Goal: Task Accomplishment & Management: Use online tool/utility

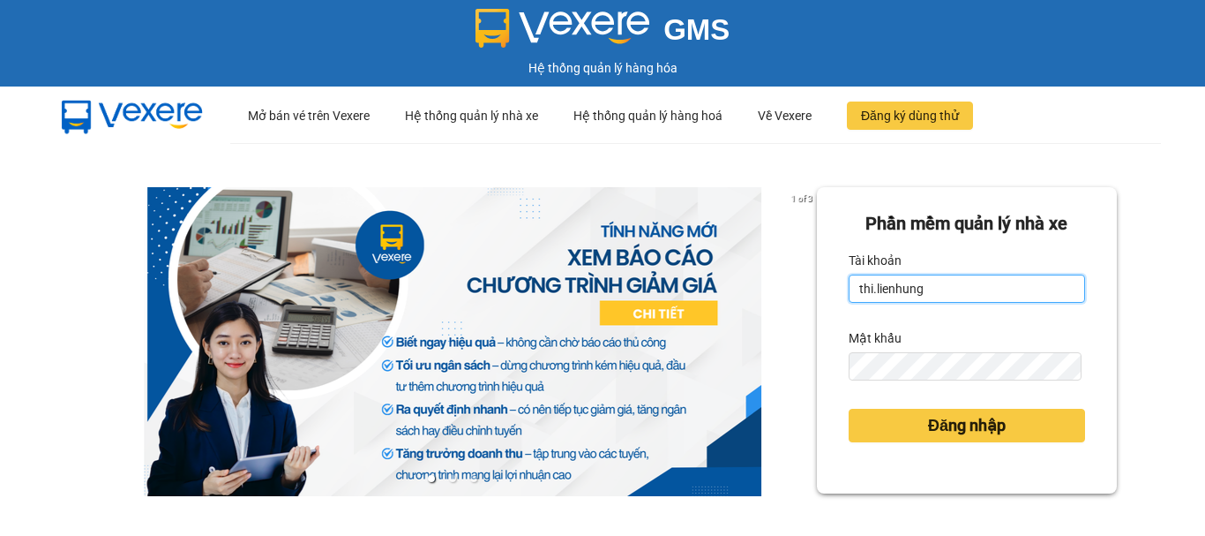
click at [890, 292] on input "thi.lienhung" at bounding box center [967, 288] width 236 height 28
type input "giang.lienhung"
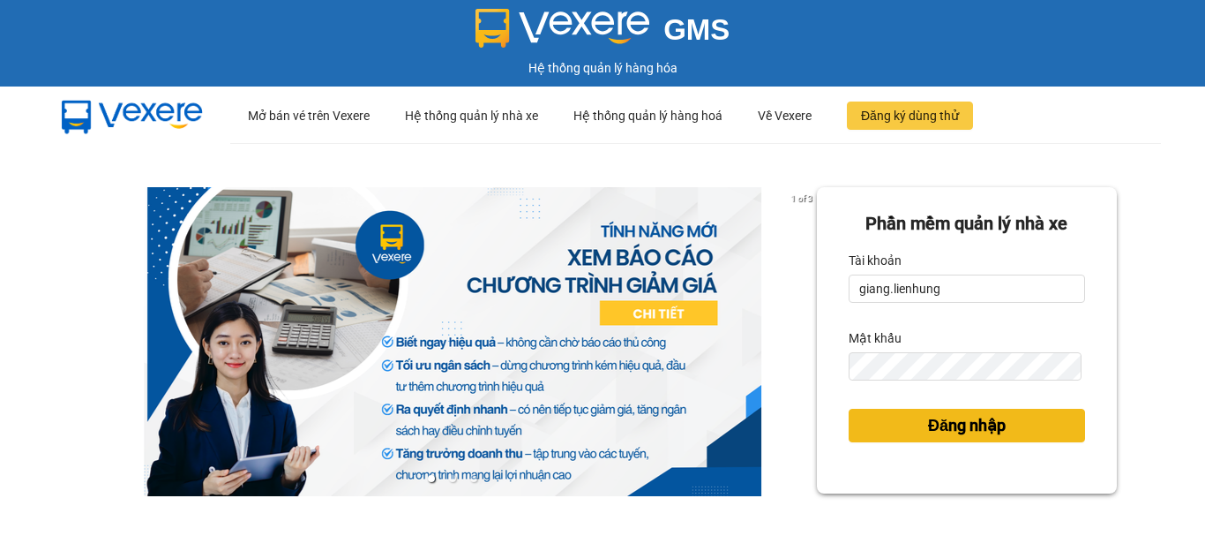
click at [946, 432] on span "Đăng nhập" at bounding box center [967, 425] width 78 height 25
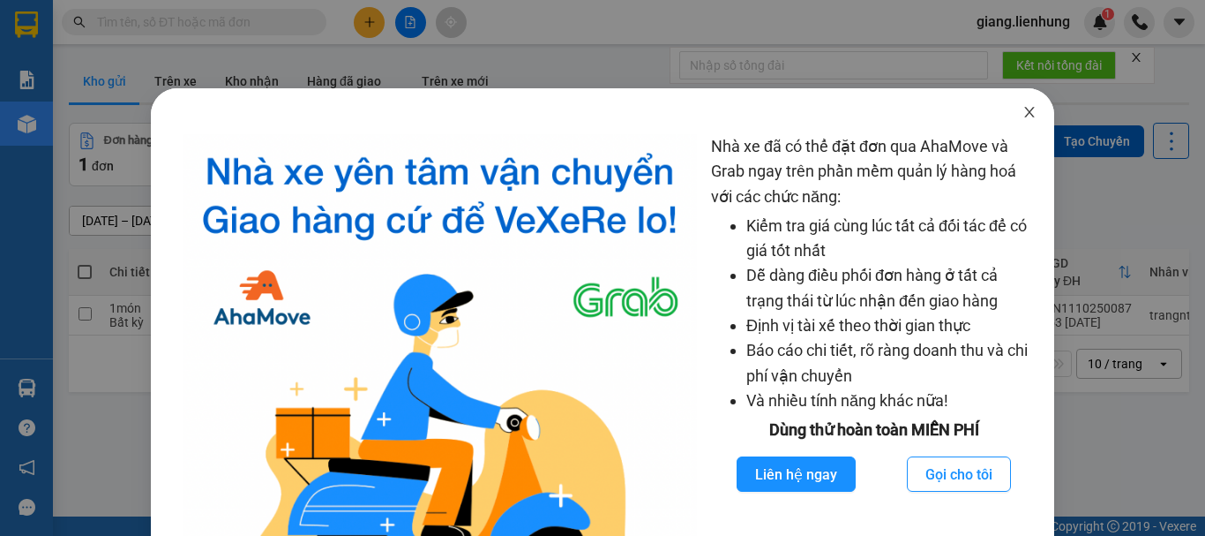
click at [1026, 114] on span "Close" at bounding box center [1029, 112] width 49 height 49
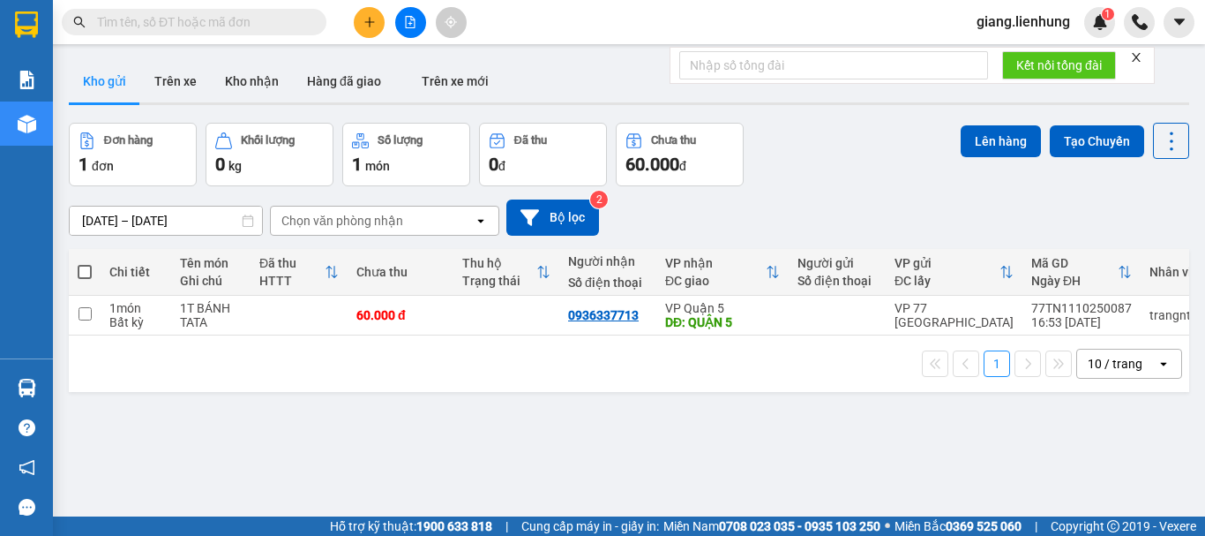
click at [137, 19] on input "text" at bounding box center [201, 21] width 208 height 19
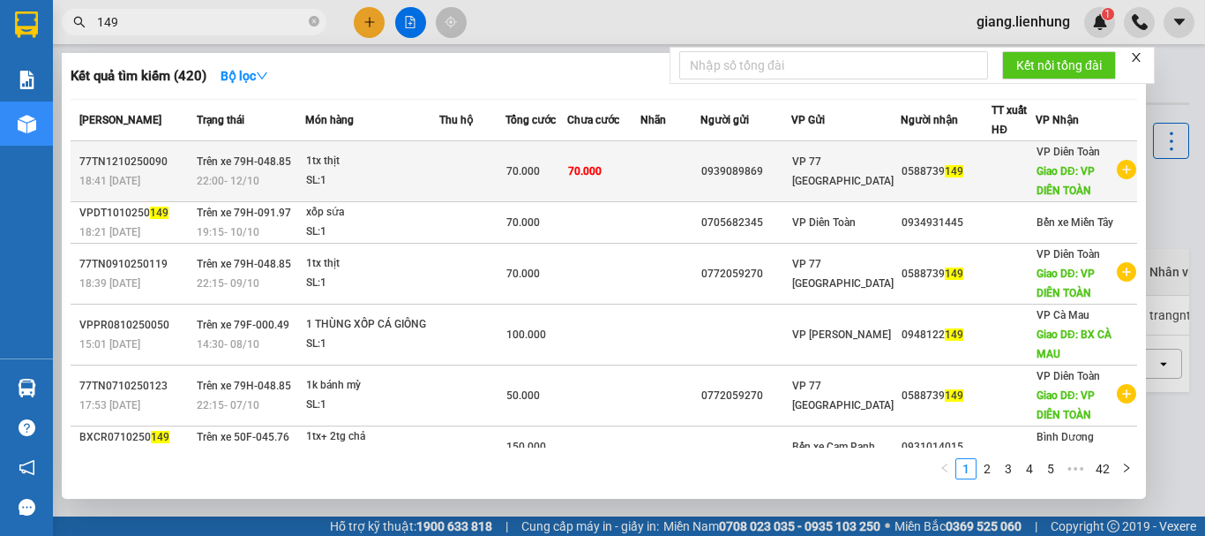
type input "149"
click at [528, 173] on span "70.000" at bounding box center [523, 171] width 34 height 12
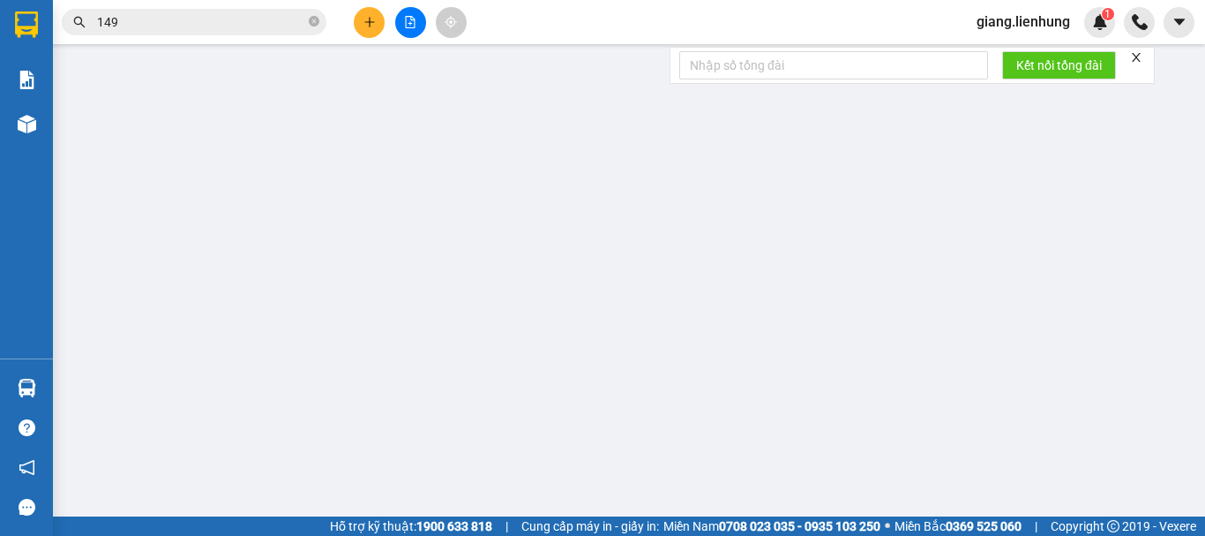
type input "0939089869"
type input "0588739149"
type input "VP DIÊN TOÀN"
type input "0"
type input "70.000"
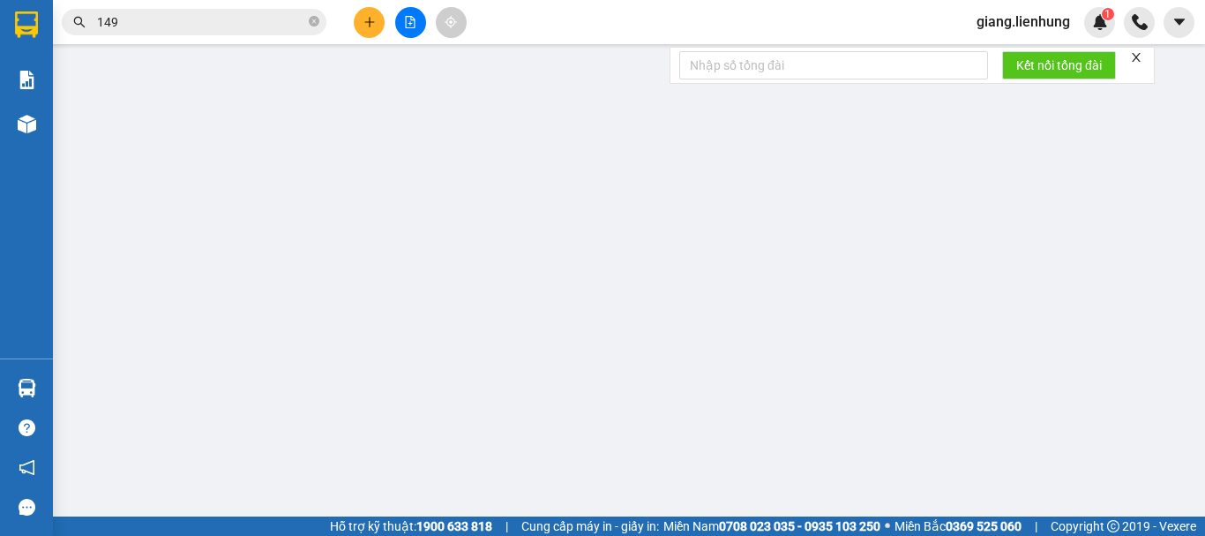
type input "70.000"
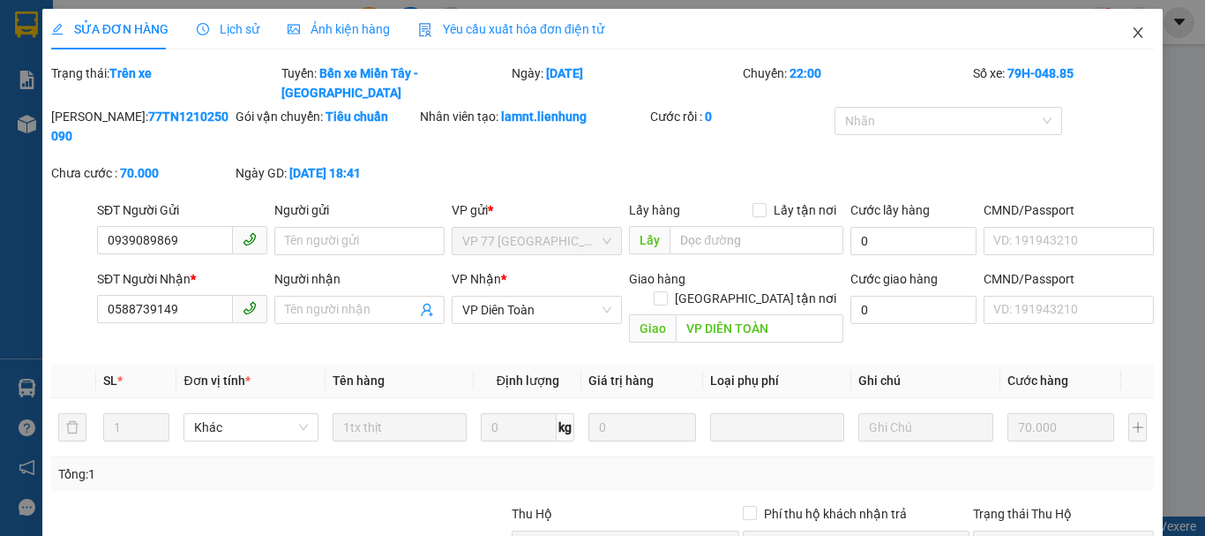
click at [1131, 30] on icon "close" at bounding box center [1138, 33] width 14 height 14
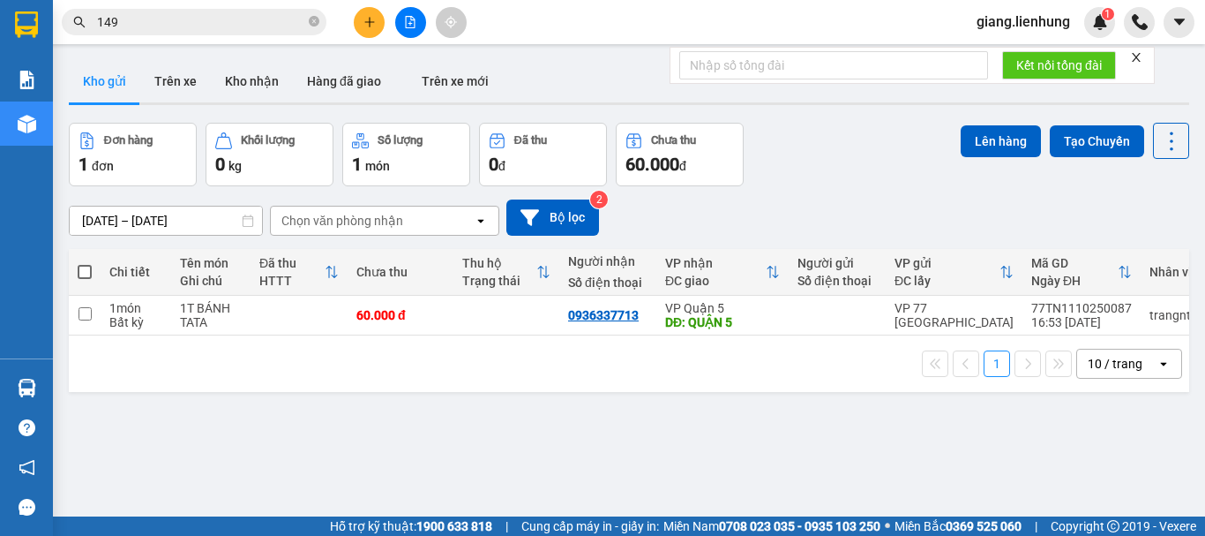
click at [202, 26] on input "149" at bounding box center [201, 21] width 208 height 19
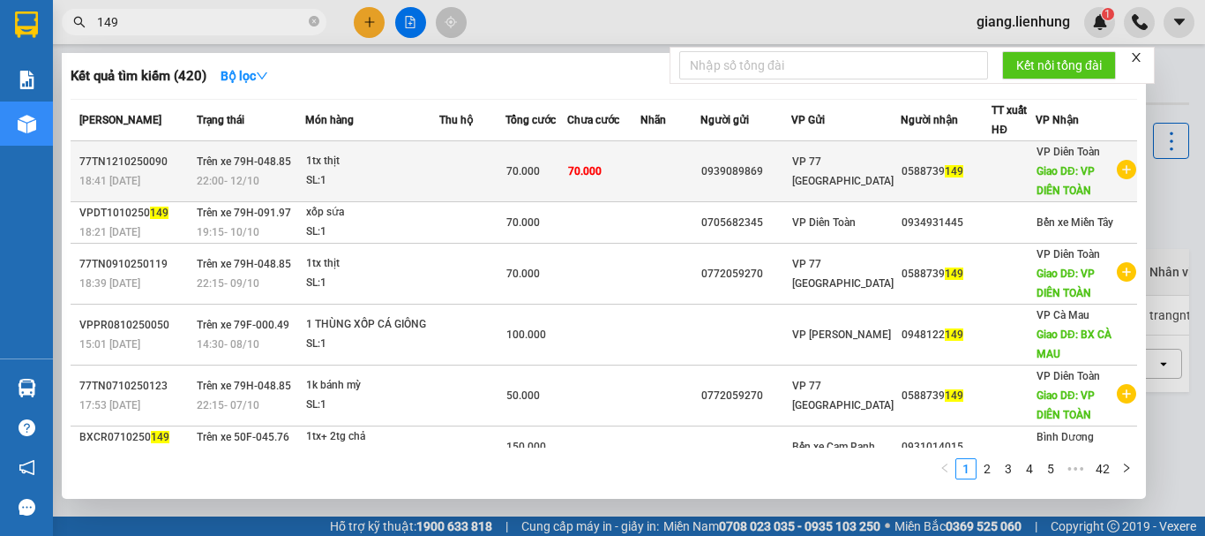
click at [859, 172] on div "VP 77 [GEOGRAPHIC_DATA]" at bounding box center [846, 171] width 108 height 39
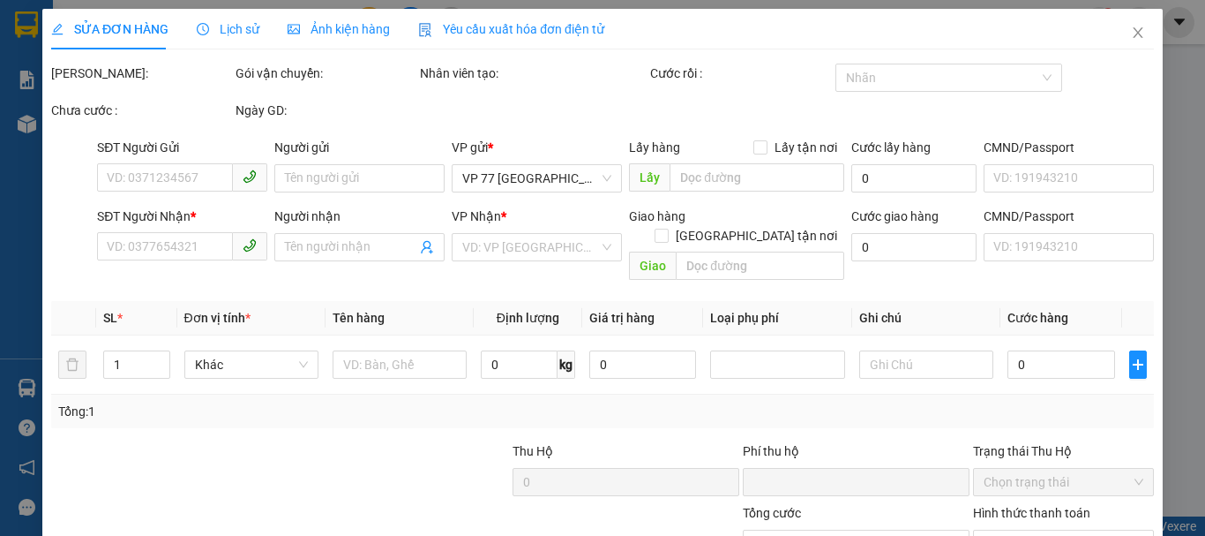
type input "0939089869"
type input "0588739149"
type input "VP DIÊN TOÀN"
type input "0"
type input "70.000"
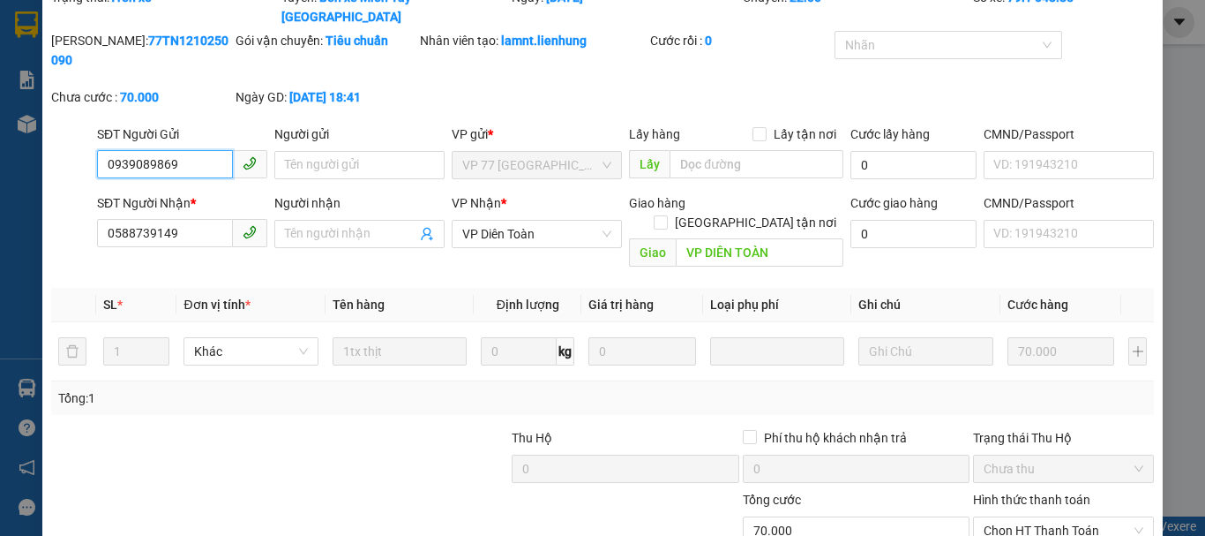
scroll to position [145, 0]
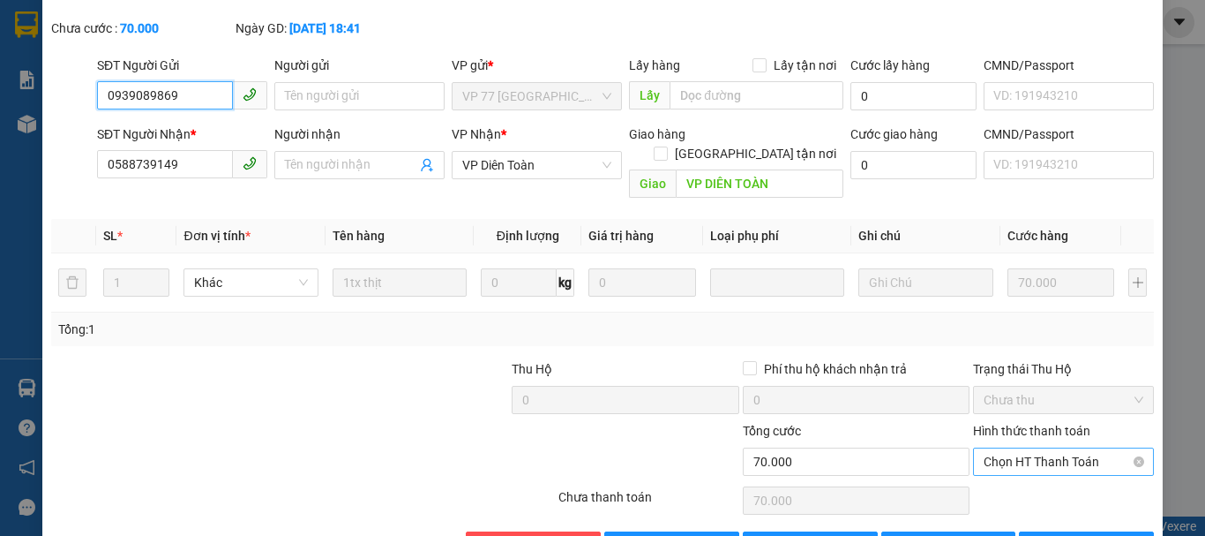
click at [1048, 448] on span "Chọn HT Thanh Toán" at bounding box center [1064, 461] width 160 height 26
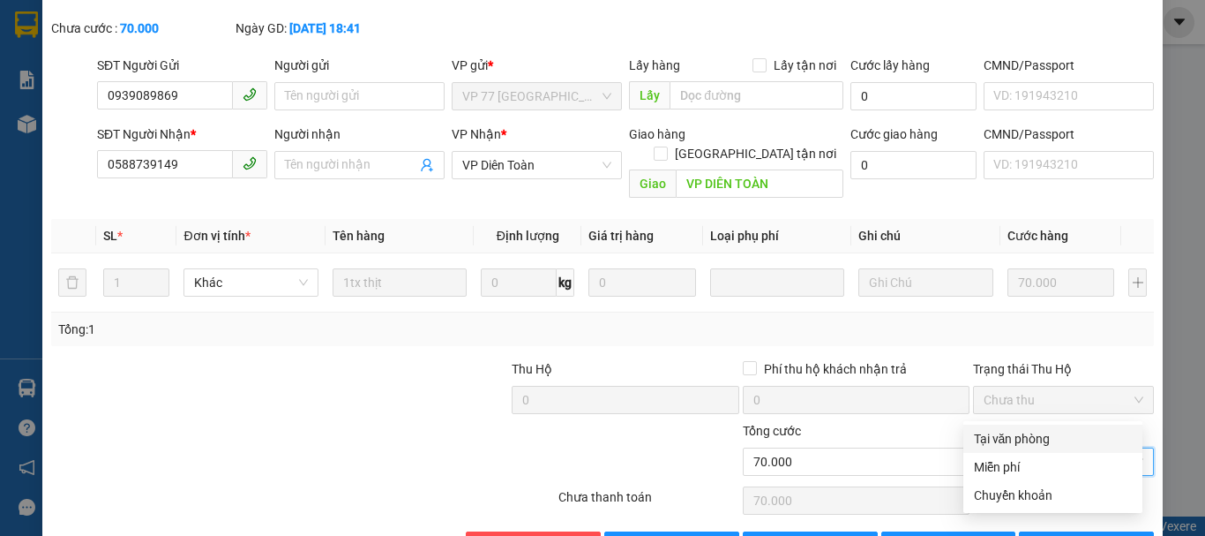
click at [1004, 438] on div "Tại văn phòng" at bounding box center [1053, 438] width 158 height 19
type input "0"
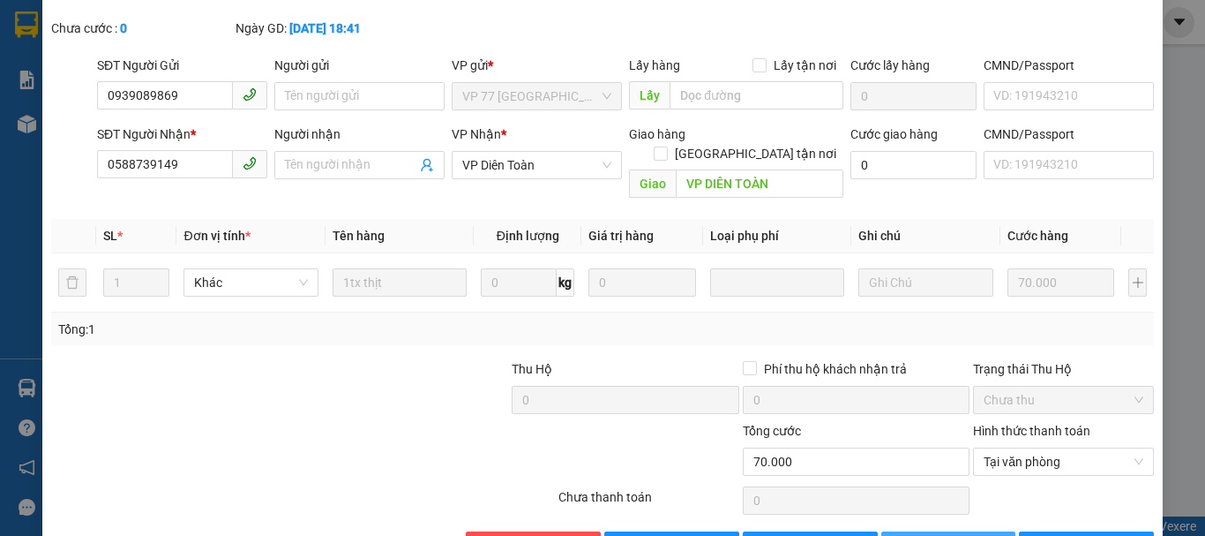
click at [933, 535] on span "[PERSON_NAME] thay đổi" at bounding box center [985, 545] width 141 height 19
